Goal: Information Seeking & Learning: Learn about a topic

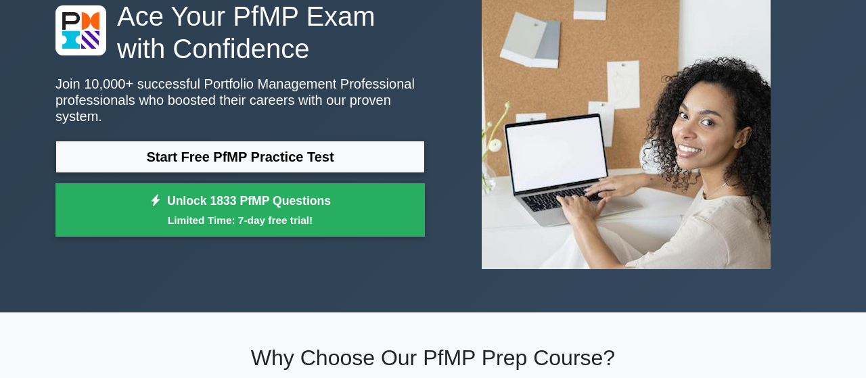
scroll to position [141, 0]
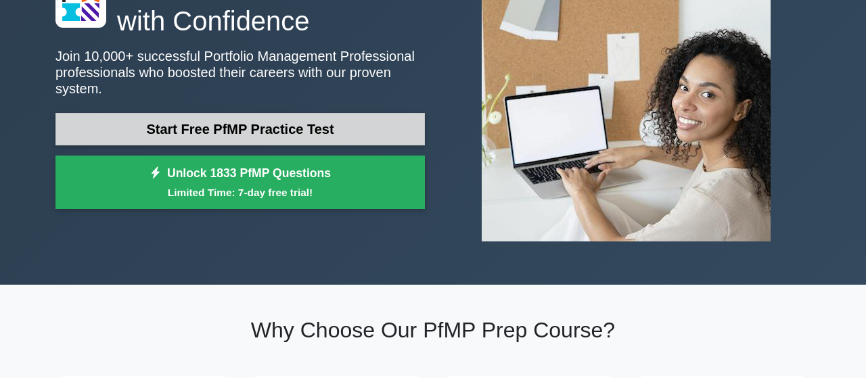
click at [333, 125] on link "Start Free PfMP Practice Test" at bounding box center [239, 129] width 369 height 32
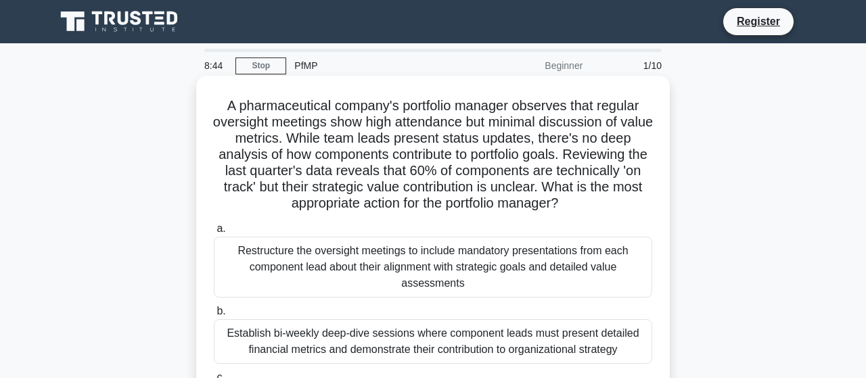
scroll to position [70, 0]
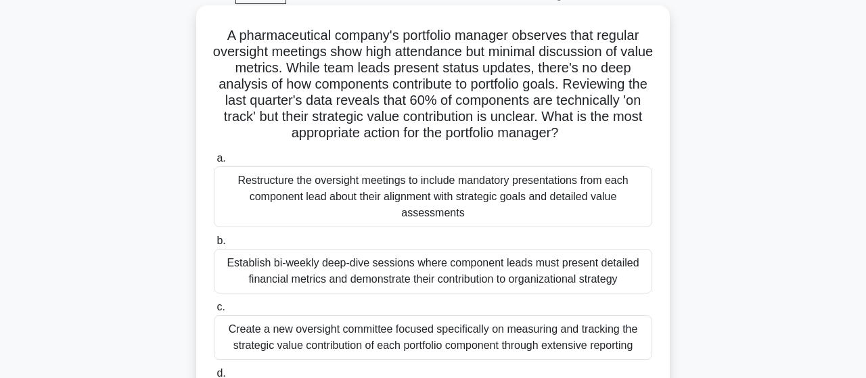
click at [499, 193] on div "Restructure the oversight meetings to include mandatory presentations from each…" at bounding box center [433, 196] width 438 height 61
click at [214, 163] on input "a. Restructure the oversight meetings to include mandatory presentations from e…" at bounding box center [214, 158] width 0 height 9
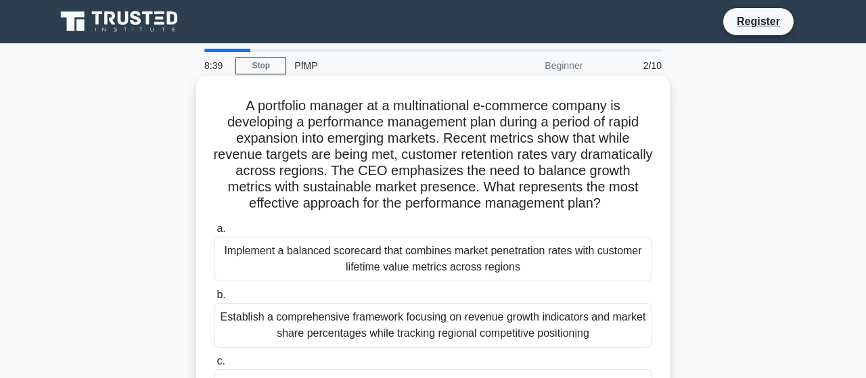
scroll to position [0, 0]
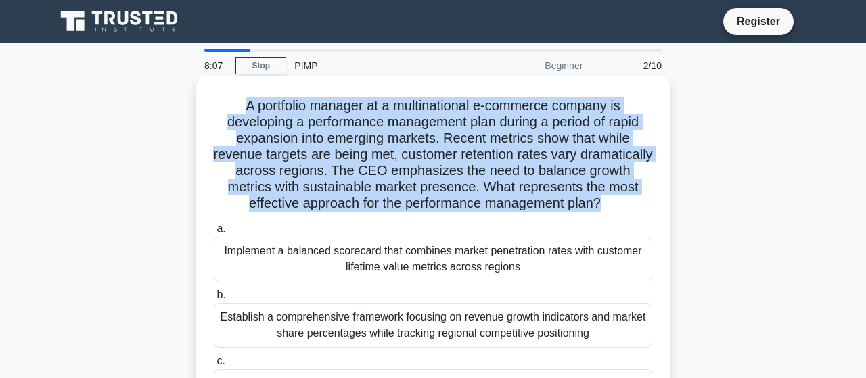
drag, startPoint x: 578, startPoint y: 204, endPoint x: 220, endPoint y: 102, distance: 372.6
click at [220, 102] on h5 "A portfolio manager at a multinational e-commerce company is developing a perfo…" at bounding box center [432, 154] width 441 height 115
copy h5 "A portfolio manager at a multinational e-commerce company is developing a perfo…"
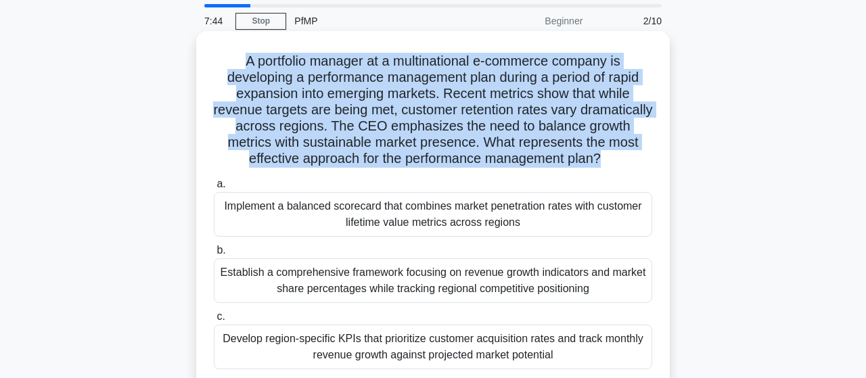
scroll to position [70, 0]
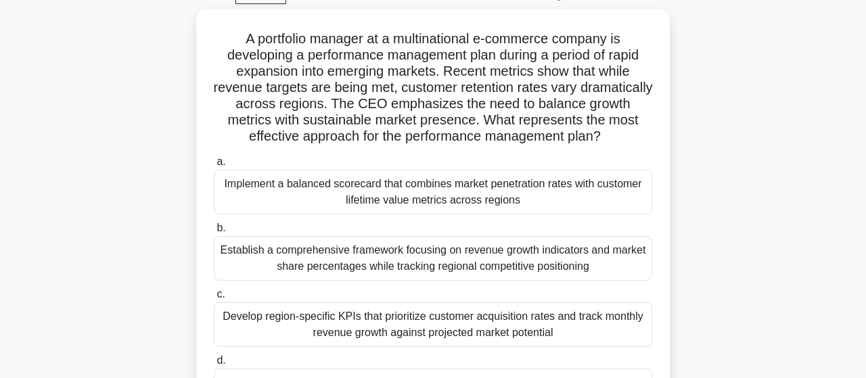
click at [730, 207] on div "A portfolio manager at a multinational e-commerce company is developing a perfo…" at bounding box center [432, 229] width 771 height 440
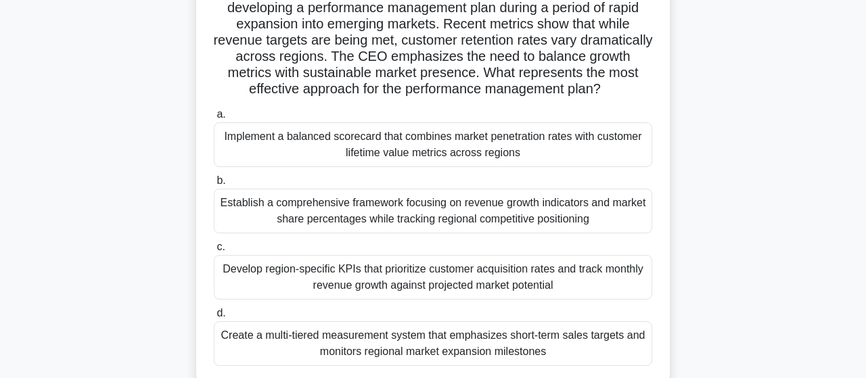
scroll to position [141, 0]
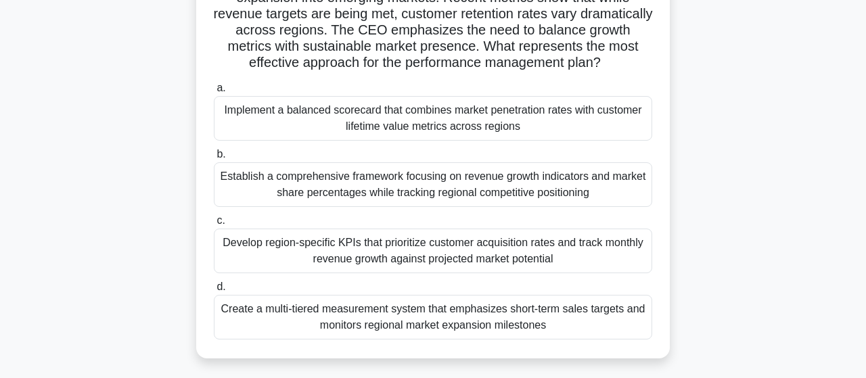
click at [530, 259] on div "Develop region-specific KPIs that prioritize customer acquisition rates and tra…" at bounding box center [433, 251] width 438 height 45
click at [214, 225] on input "c. Develop region-specific KPIs that prioritize customer acquisition rates and …" at bounding box center [214, 220] width 0 height 9
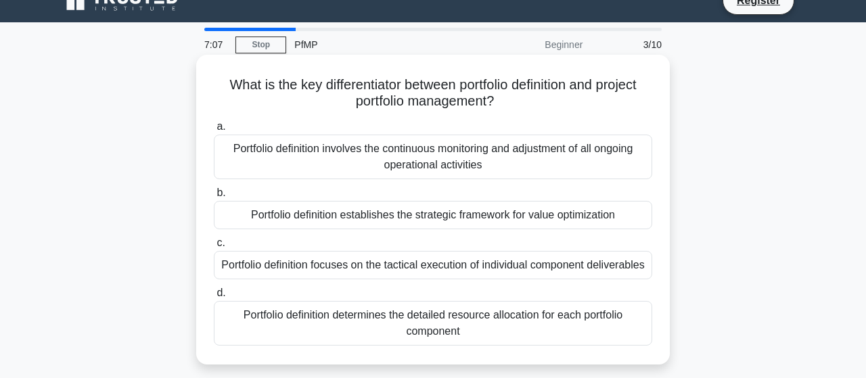
scroll to position [0, 0]
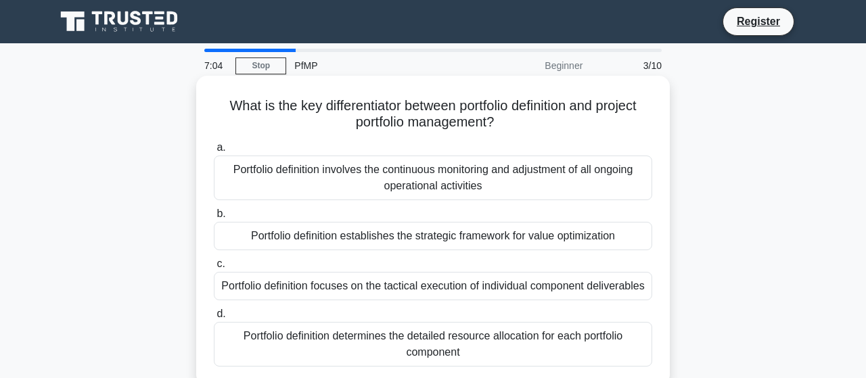
click at [534, 291] on div "Portfolio definition focuses on the tactical execution of individual component …" at bounding box center [433, 286] width 438 height 28
click at [214, 269] on input "c. Portfolio definition focuses on the tactical execution of individual compone…" at bounding box center [214, 264] width 0 height 9
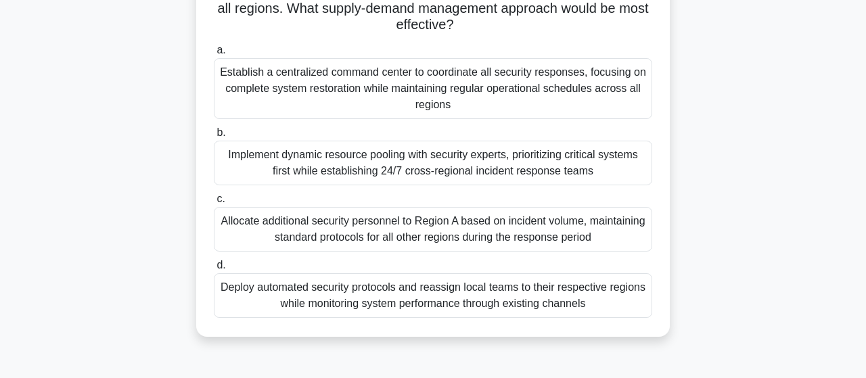
scroll to position [141, 0]
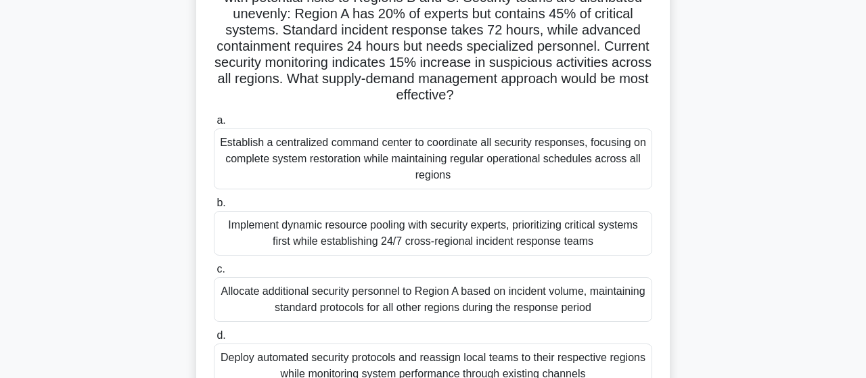
click at [411, 151] on div "Establish a centralized command center to coordinate all security responses, fo…" at bounding box center [433, 159] width 438 height 61
click at [214, 125] on input "a. Establish a centralized command center to coordinate all security responses,…" at bounding box center [214, 120] width 0 height 9
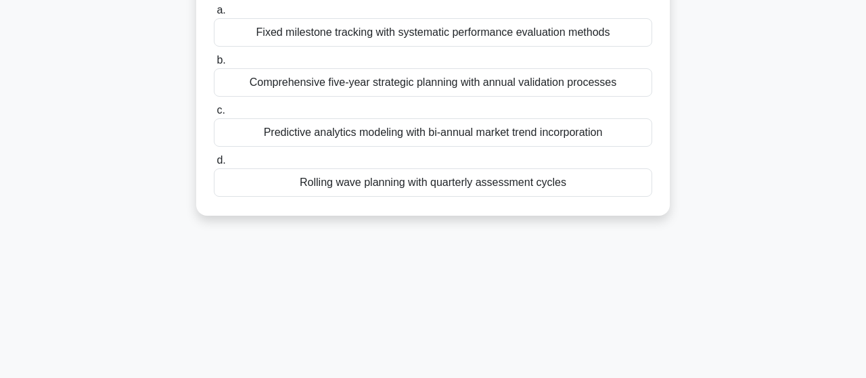
scroll to position [0, 0]
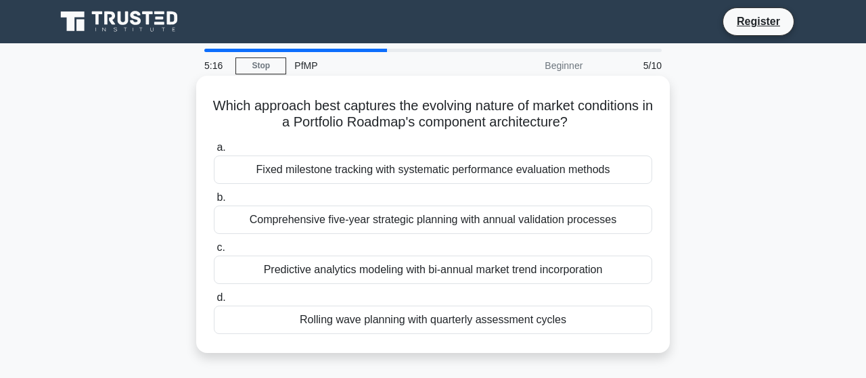
click at [571, 227] on div "Comprehensive five-year strategic planning with annual validation processes" at bounding box center [433, 220] width 438 height 28
click at [214, 202] on input "b. Comprehensive five-year strategic planning with annual validation processes" at bounding box center [214, 197] width 0 height 9
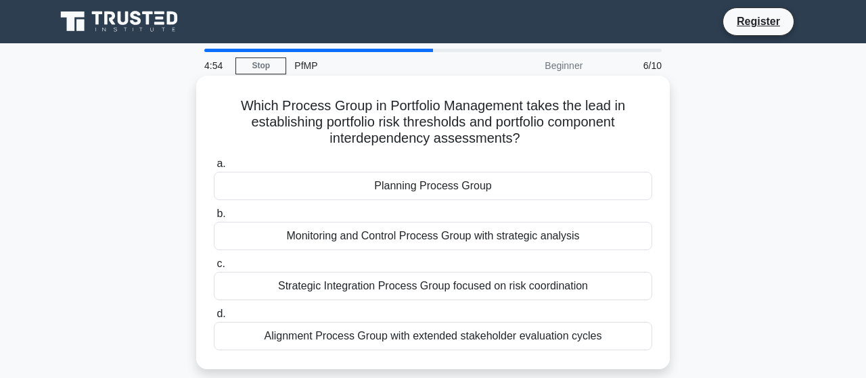
click at [522, 297] on div "Strategic Integration Process Group focused on risk coordination" at bounding box center [433, 286] width 438 height 28
click at [214, 269] on input "c. Strategic Integration Process Group focused on risk coordination" at bounding box center [214, 264] width 0 height 9
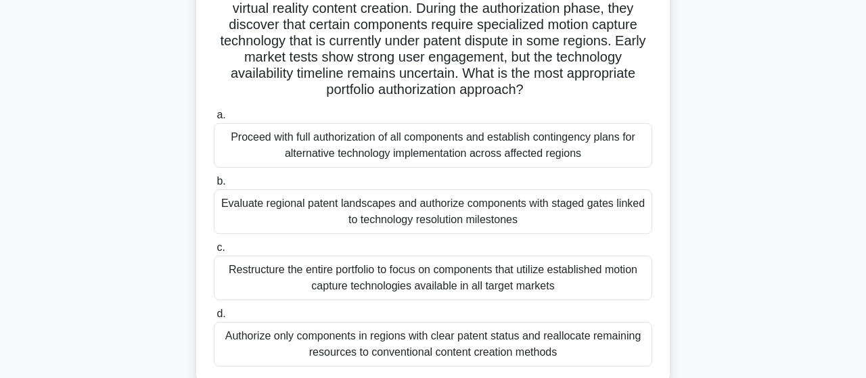
scroll to position [141, 0]
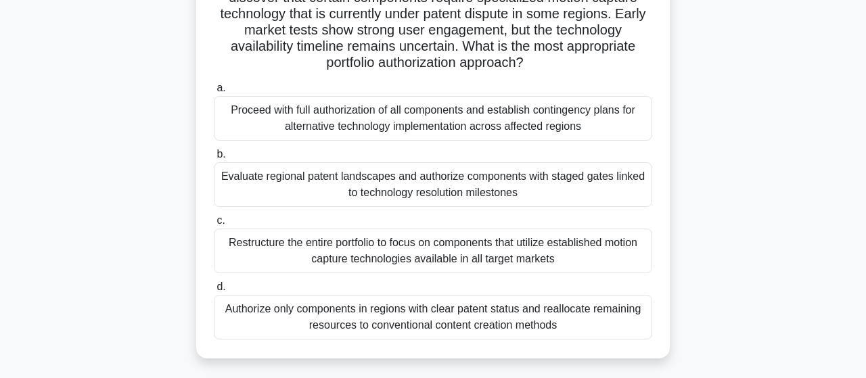
click at [513, 261] on div "Restructure the entire portfolio to focus on components that utilize establishe…" at bounding box center [433, 251] width 438 height 45
click at [214, 225] on input "c. Restructure the entire portfolio to focus on components that utilize establi…" at bounding box center [214, 220] width 0 height 9
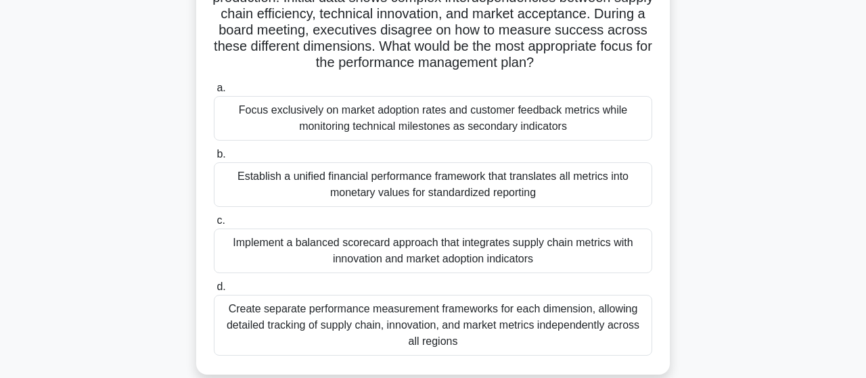
click at [447, 333] on div "Create separate performance measurement frameworks for each dimension, allowing…" at bounding box center [433, 325] width 438 height 61
click at [214, 292] on input "d. Create separate performance measurement frameworks for each dimension, allow…" at bounding box center [214, 287] width 0 height 9
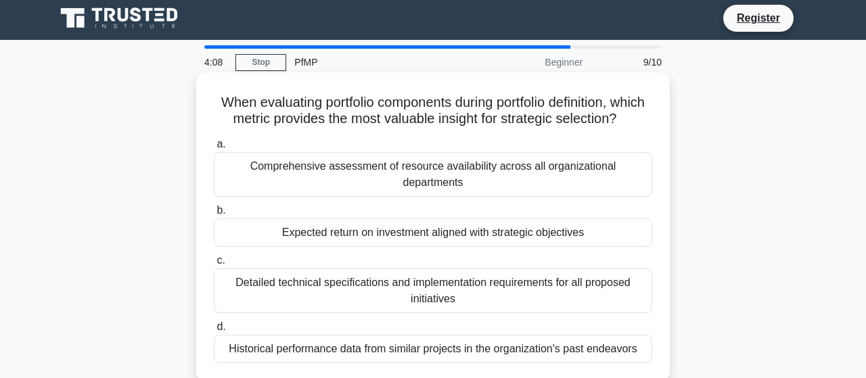
scroll to position [0, 0]
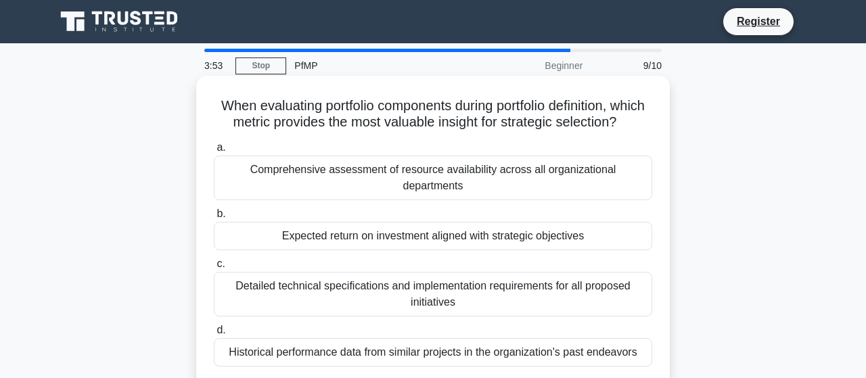
click at [544, 342] on div "Historical performance data from similar projects in the organization's past en…" at bounding box center [433, 352] width 438 height 28
click at [214, 335] on input "d. Historical performance data from similar projects in the organization's past…" at bounding box center [214, 330] width 0 height 9
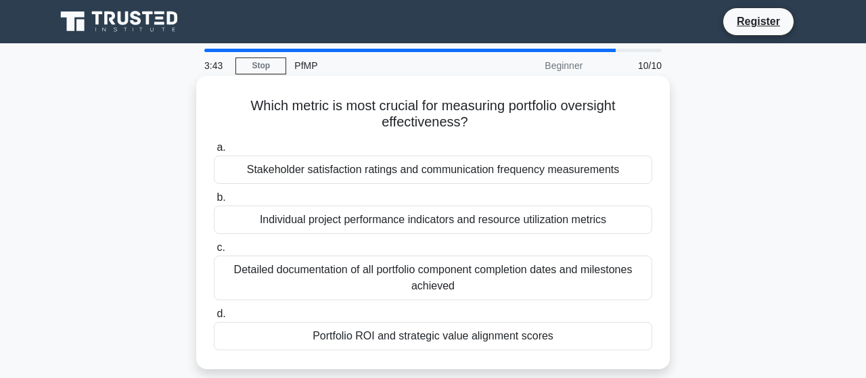
click at [617, 287] on div "Detailed documentation of all portfolio component completion dates and mileston…" at bounding box center [433, 278] width 438 height 45
click at [214, 252] on input "c. Detailed documentation of all portfolio component completion dates and miles…" at bounding box center [214, 247] width 0 height 9
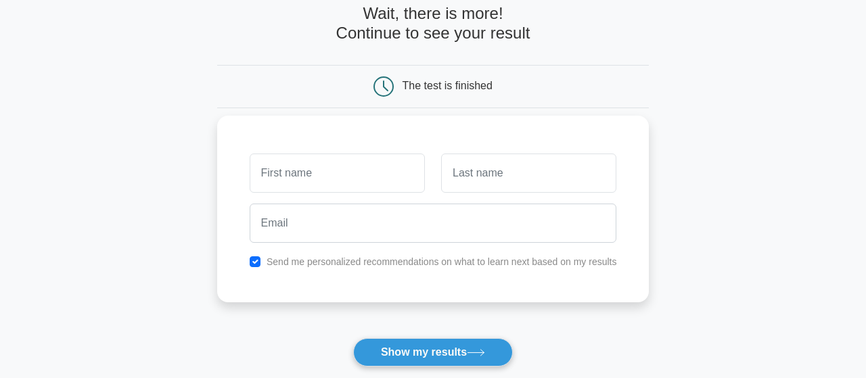
scroll to position [141, 0]
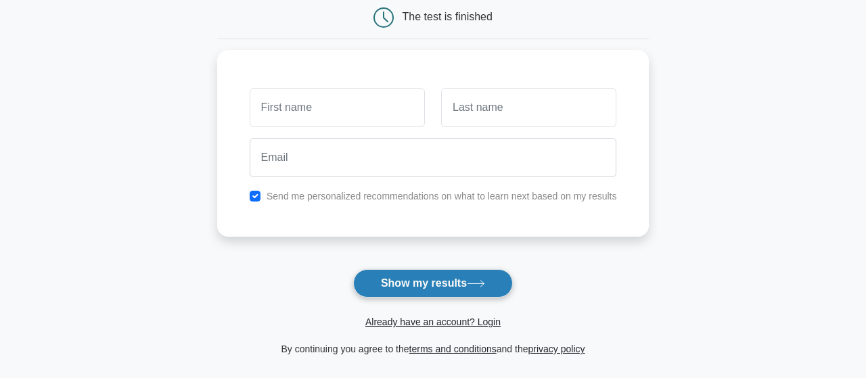
click at [428, 283] on button "Show my results" at bounding box center [433, 283] width 160 height 28
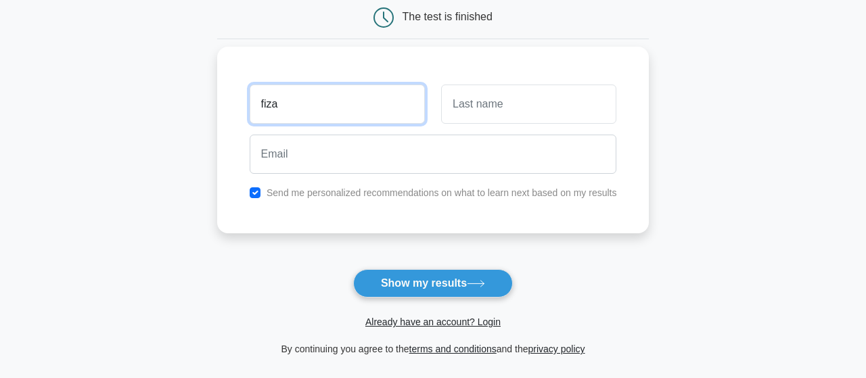
type input "fiza"
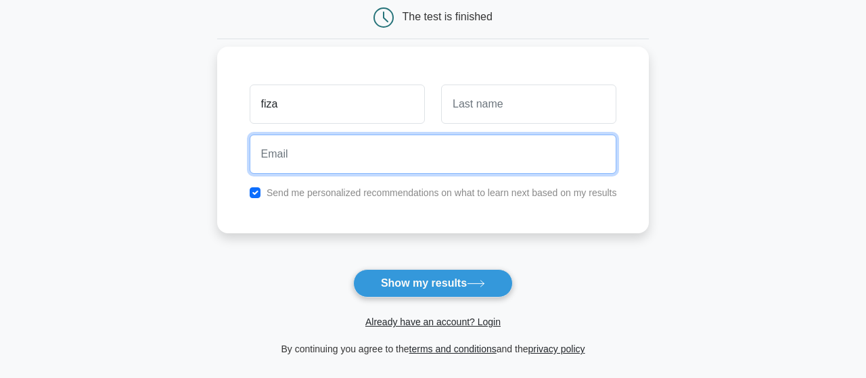
click at [292, 163] on input "email" at bounding box center [433, 154] width 367 height 39
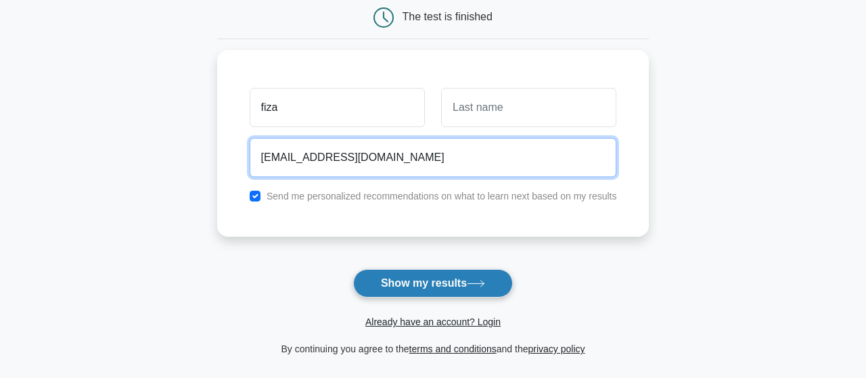
type input "[EMAIL_ADDRESS][DOMAIN_NAME]"
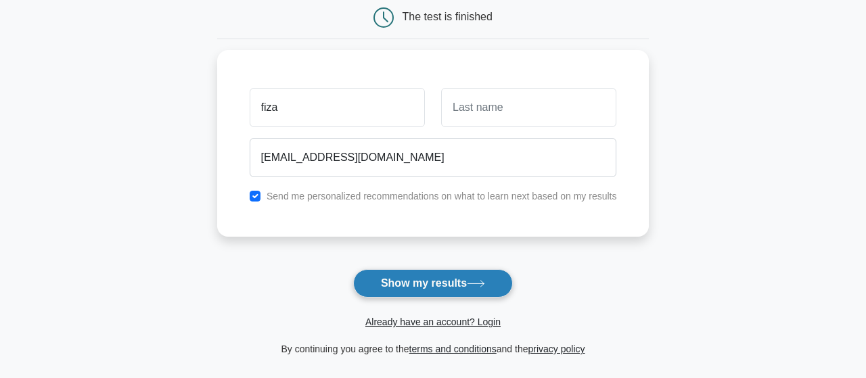
click at [431, 292] on button "Show my results" at bounding box center [433, 283] width 160 height 28
type input "fiza"
click at [428, 289] on button "Show my results" at bounding box center [433, 283] width 160 height 28
